Goal: Task Accomplishment & Management: Complete application form

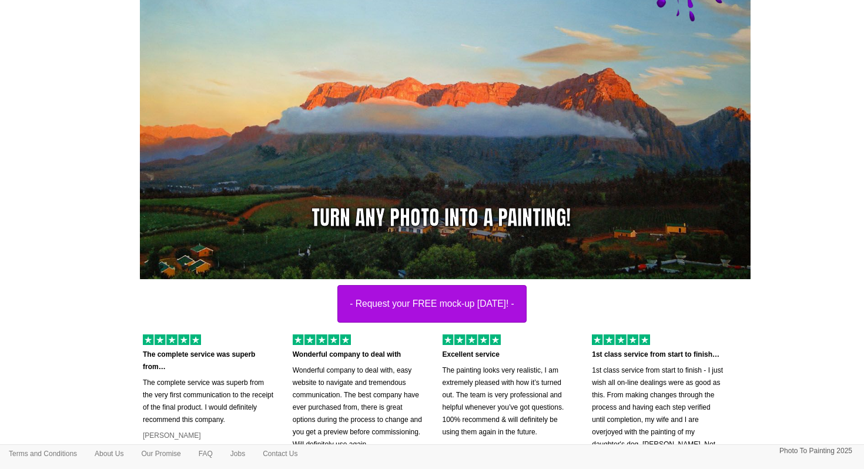
scroll to position [160, 0]
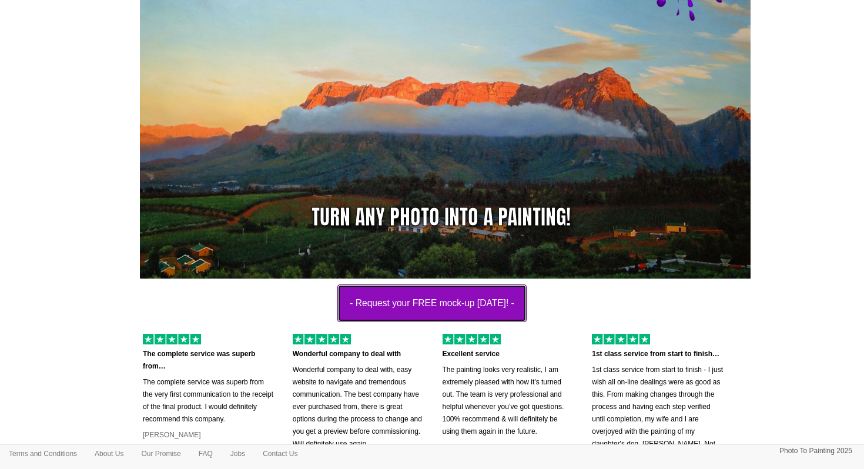
click at [507, 299] on button "- Request your FREE mock-up [DATE]! -" at bounding box center [431, 303] width 189 height 38
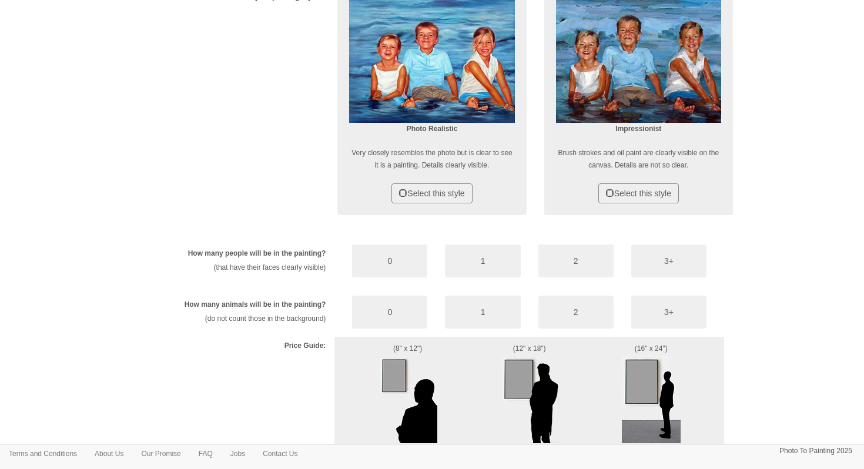
scroll to position [628, 0]
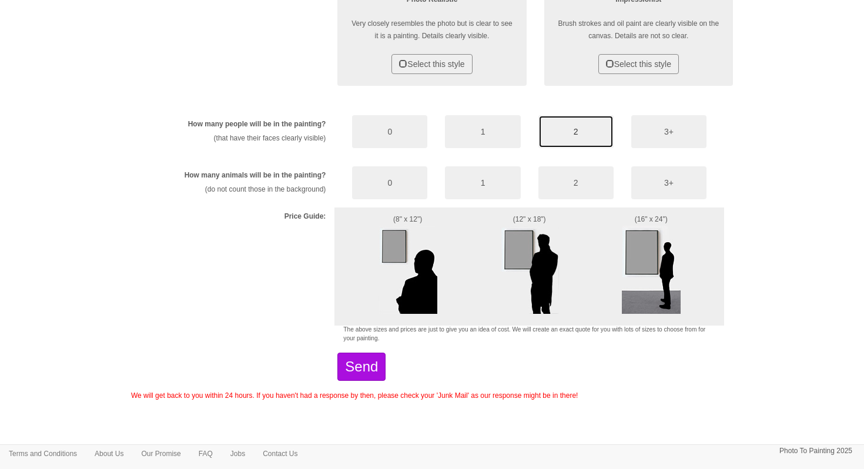
click at [574, 126] on button "2" at bounding box center [575, 131] width 75 height 33
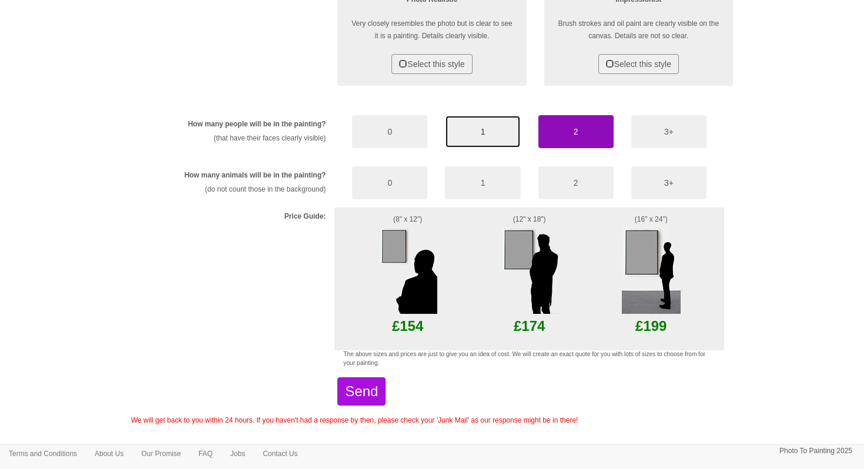
click at [471, 122] on button "1" at bounding box center [482, 131] width 75 height 33
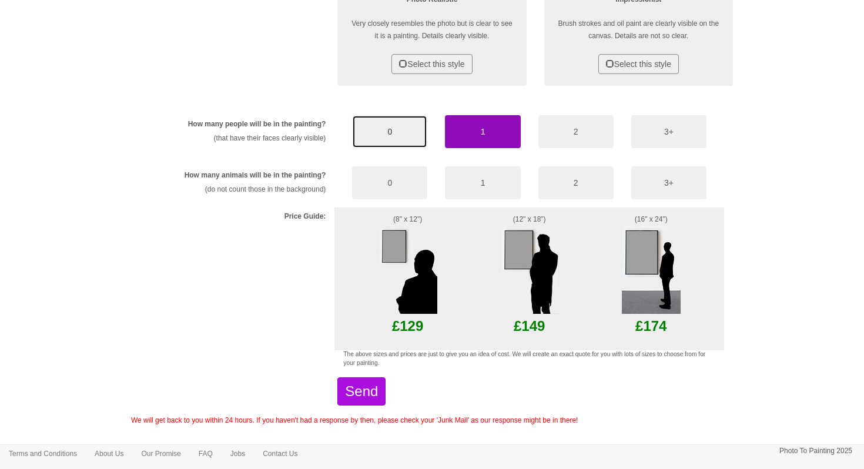
click at [403, 123] on button "0" at bounding box center [389, 131] width 75 height 33
